Goal: Find specific page/section: Find specific page/section

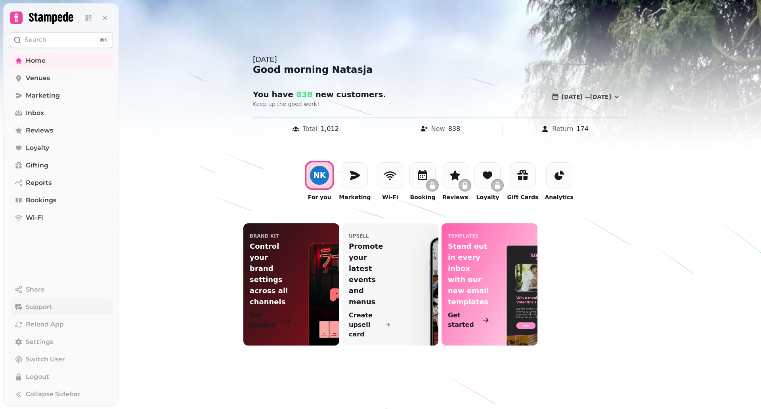
click at [31, 304] on span "Support" at bounding box center [39, 307] width 27 height 10
click at [69, 94] on link "Marketing" at bounding box center [61, 96] width 103 height 16
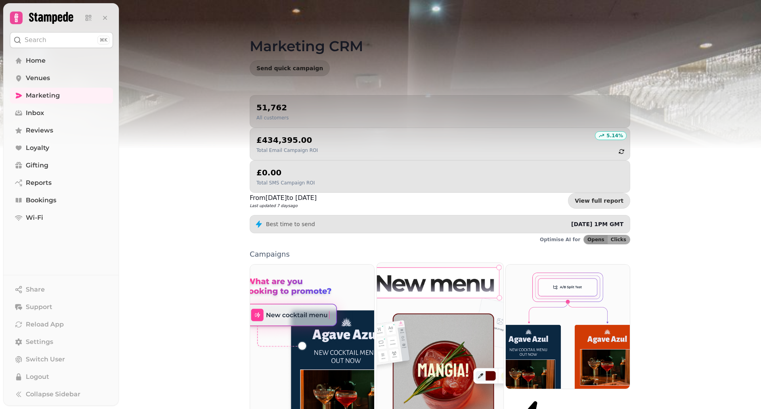
scroll to position [86, 0]
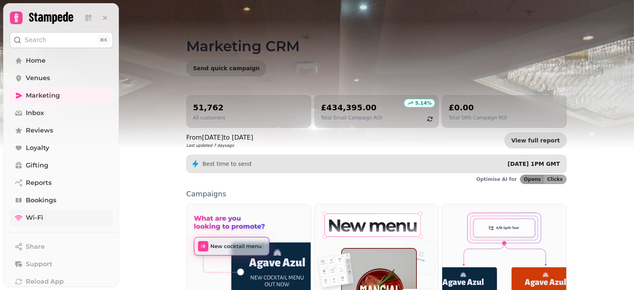
click at [55, 212] on link "Wi-Fi" at bounding box center [61, 218] width 103 height 16
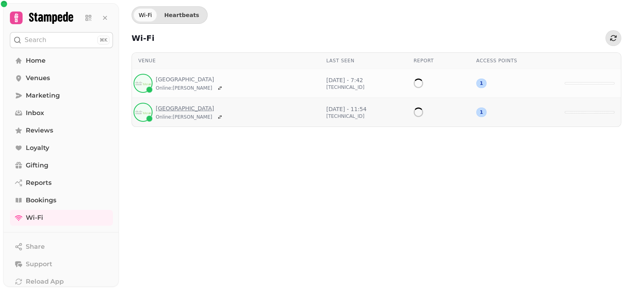
click at [162, 105] on link "Manor Hotel Solihull" at bounding box center [190, 108] width 69 height 8
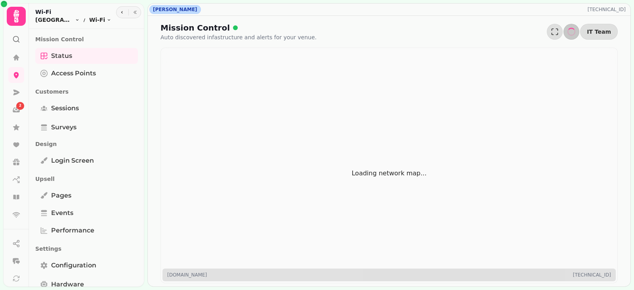
click at [305, 218] on div "Loading network map..." at bounding box center [389, 165] width 444 height 222
click at [76, 131] on span "Surveys" at bounding box center [63, 127] width 25 height 10
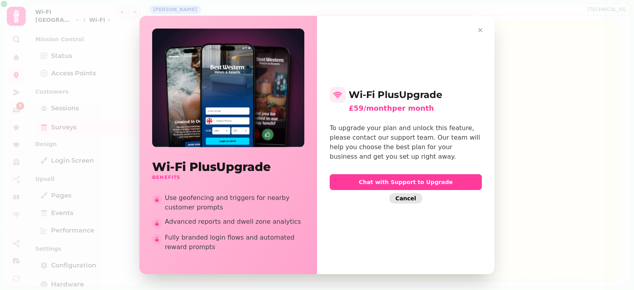
click at [397, 201] on button "Cancel" at bounding box center [405, 198] width 33 height 10
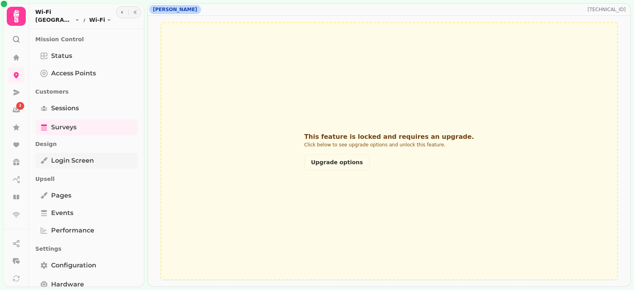
click at [69, 162] on span "Login screen" at bounding box center [72, 161] width 43 height 10
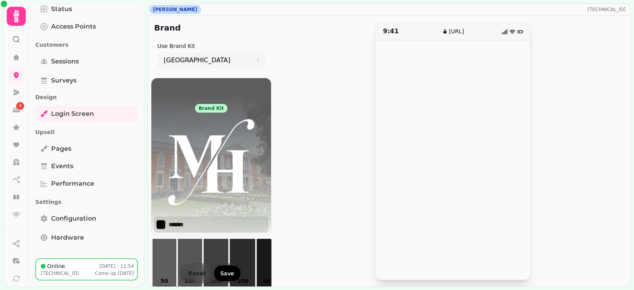
scroll to position [38, 0]
